Goal: Check status: Check status

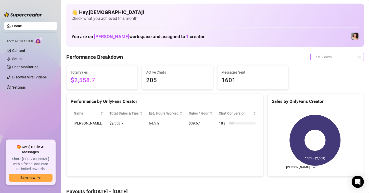
click at [357, 56] on div "Last 7 days" at bounding box center [337, 57] width 54 height 8
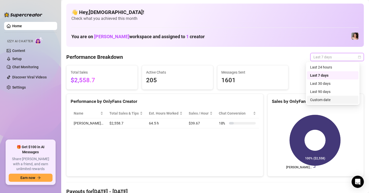
click at [327, 98] on div "Custom date" at bounding box center [332, 100] width 45 height 6
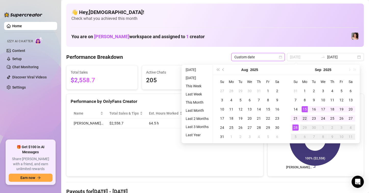
click at [304, 117] on div "22" at bounding box center [304, 118] width 6 height 6
type input "[DATE]"
click at [296, 130] on div "28" at bounding box center [295, 128] width 6 height 6
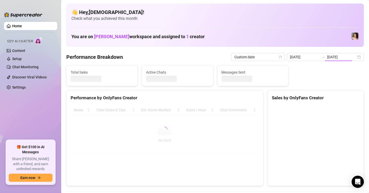
type input "[DATE]"
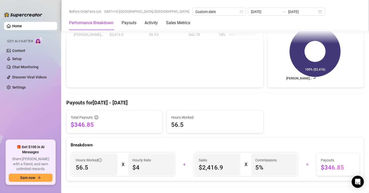
scroll to position [102, 0]
